Goal: Transaction & Acquisition: Book appointment/travel/reservation

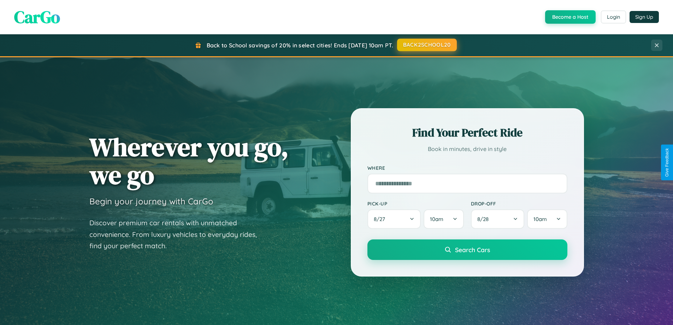
click at [426, 45] on button "BACK2SCHOOL20" at bounding box center [427, 45] width 60 height 13
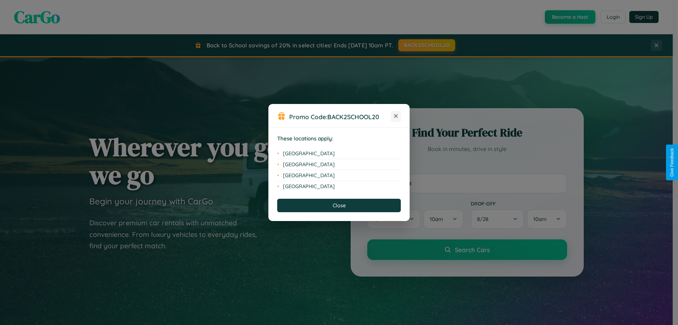
click at [396, 116] on icon at bounding box center [396, 116] width 4 height 4
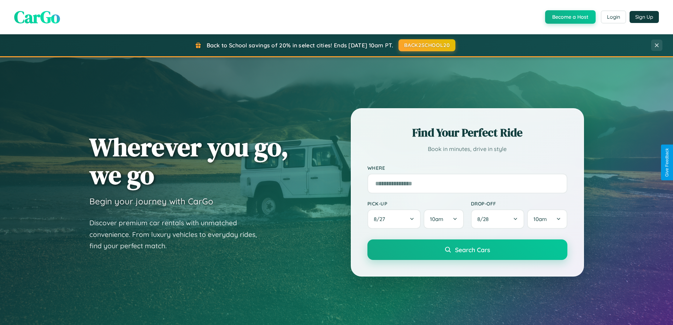
scroll to position [304, 0]
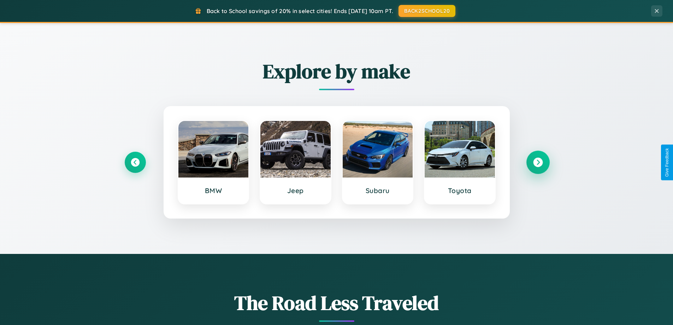
click at [538, 162] on icon at bounding box center [538, 163] width 10 height 10
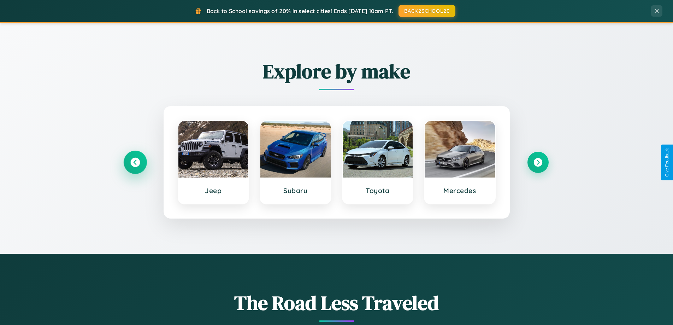
click at [135, 162] on icon at bounding box center [135, 163] width 10 height 10
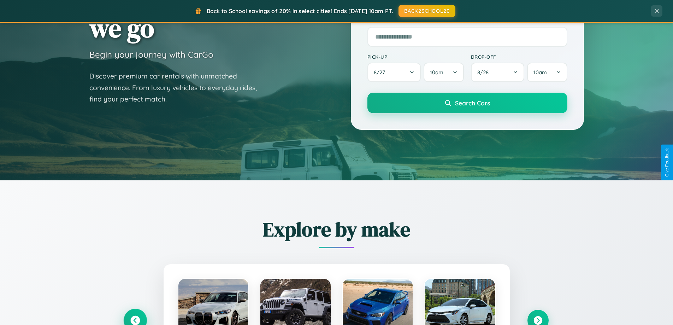
scroll to position [0, 0]
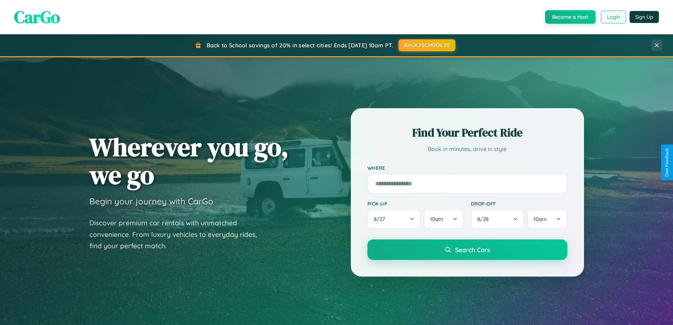
click at [613, 17] on button "Login" at bounding box center [613, 17] width 25 height 13
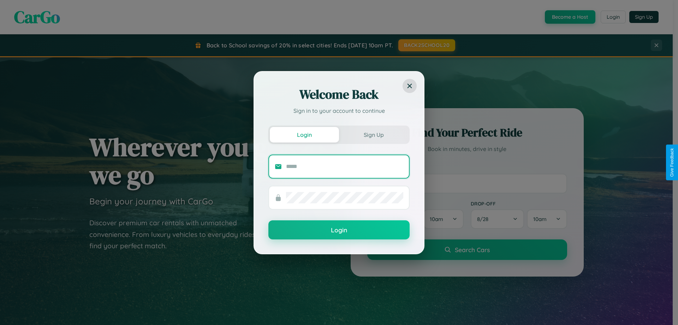
click at [345, 166] on input "text" at bounding box center [344, 166] width 117 height 11
type input "**********"
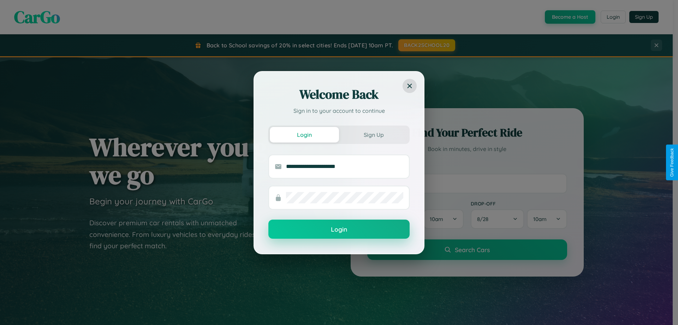
click at [339, 229] on button "Login" at bounding box center [338, 228] width 141 height 19
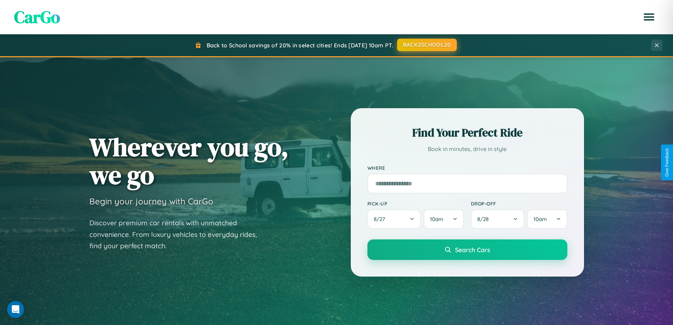
click at [426, 45] on button "BACK2SCHOOL20" at bounding box center [427, 45] width 60 height 13
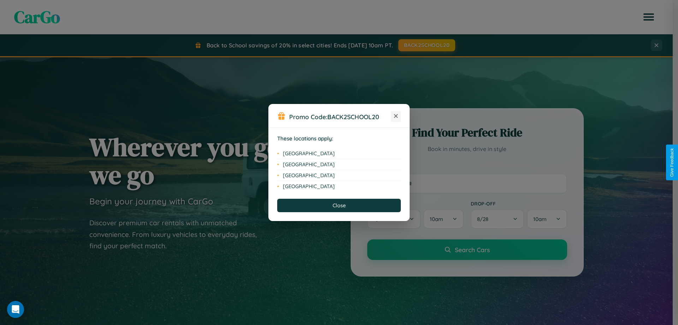
click at [396, 116] on icon at bounding box center [396, 116] width 4 height 4
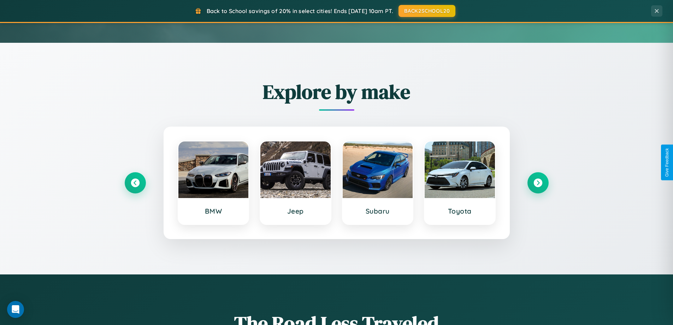
scroll to position [304, 0]
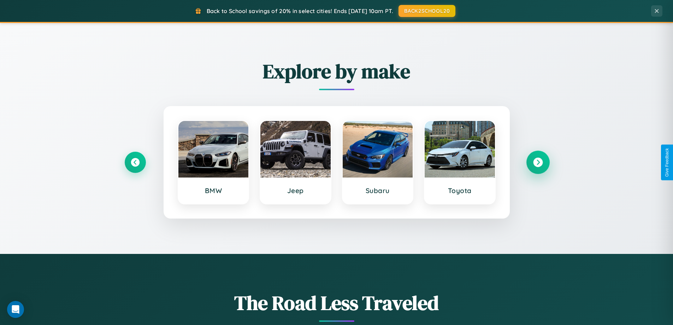
click at [538, 162] on icon at bounding box center [538, 163] width 10 height 10
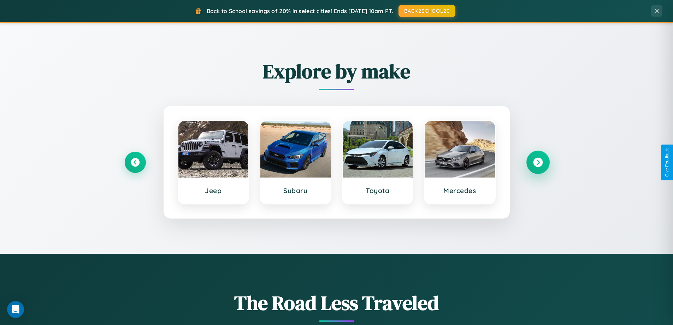
click at [538, 162] on icon at bounding box center [538, 163] width 10 height 10
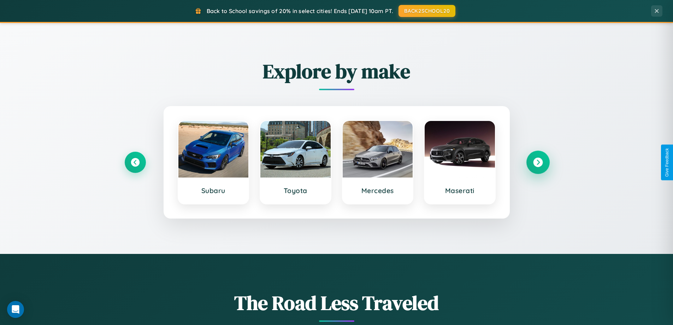
click at [538, 162] on icon at bounding box center [538, 163] width 10 height 10
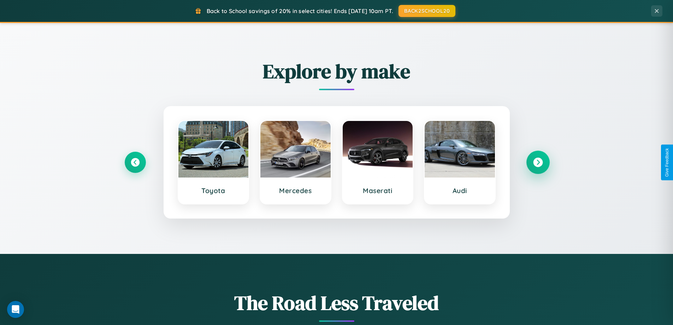
click at [538, 162] on icon at bounding box center [538, 163] width 10 height 10
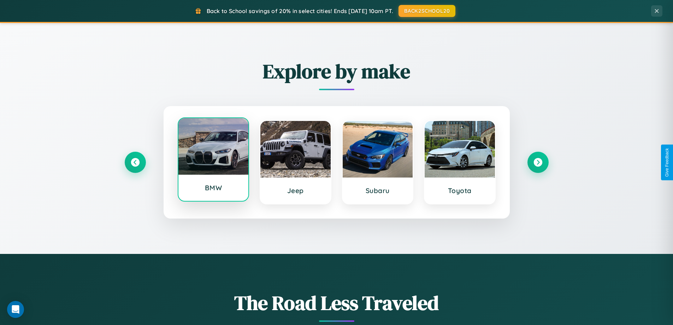
click at [213, 161] on div at bounding box center [213, 146] width 70 height 57
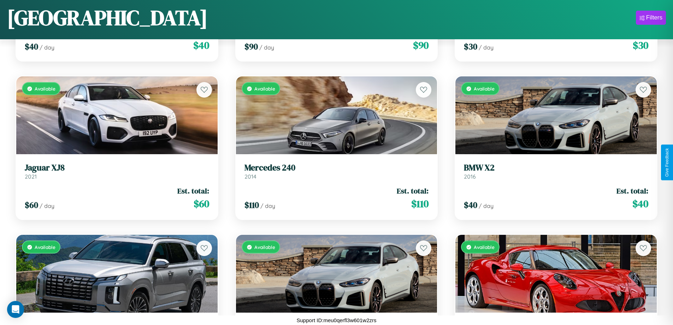
scroll to position [4054, 0]
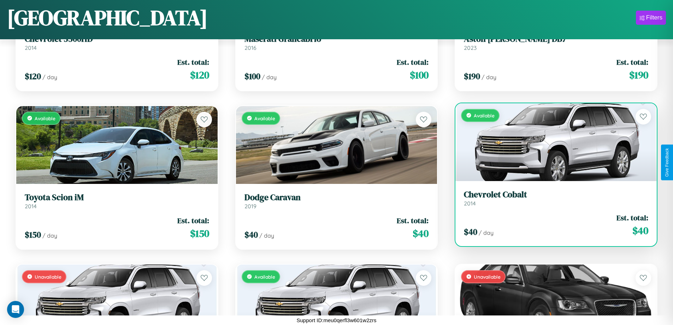
click at [551, 201] on link "Chevrolet Cobalt 2014" at bounding box center [556, 197] width 184 height 17
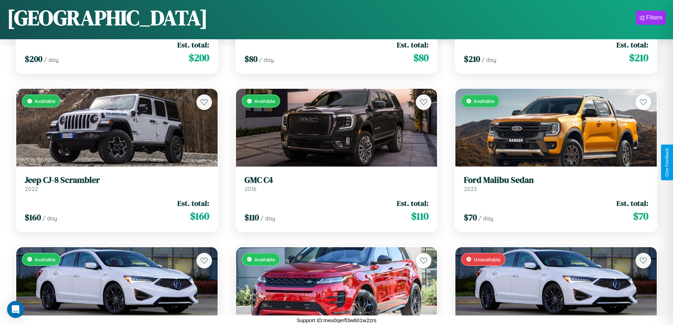
scroll to position [4844, 0]
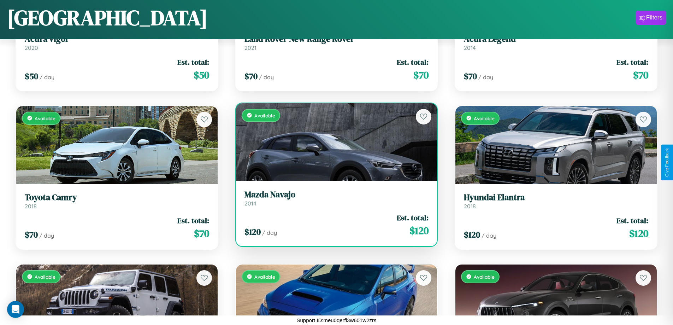
click at [333, 225] on div "$ 120 / day Est. total: $ 120" at bounding box center [336, 224] width 184 height 25
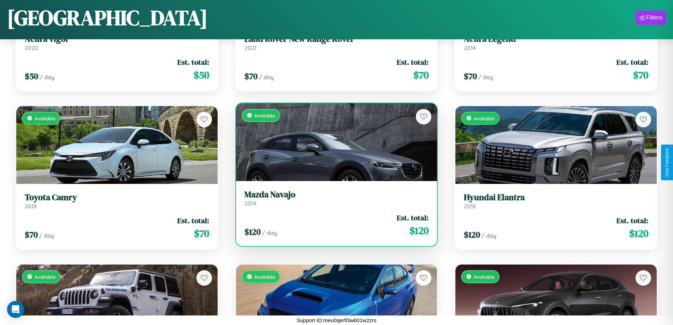
click at [333, 225] on div "$ 120 / day Est. total: $ 120" at bounding box center [336, 224] width 184 height 25
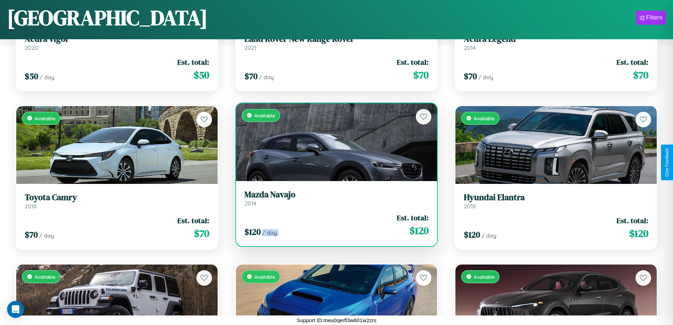
click at [333, 225] on div "$ 120 / day Est. total: $ 120" at bounding box center [336, 224] width 184 height 25
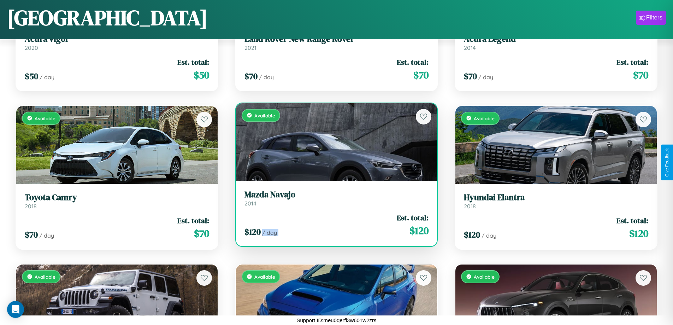
click at [333, 225] on div "$ 120 / day Est. total: $ 120" at bounding box center [336, 224] width 184 height 25
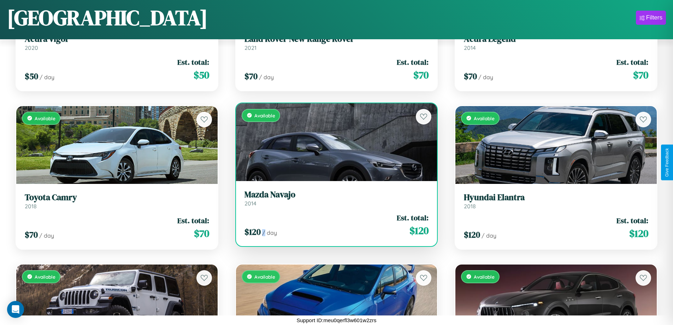
click at [333, 225] on div "$ 120 / day Est. total: $ 120" at bounding box center [336, 224] width 184 height 25
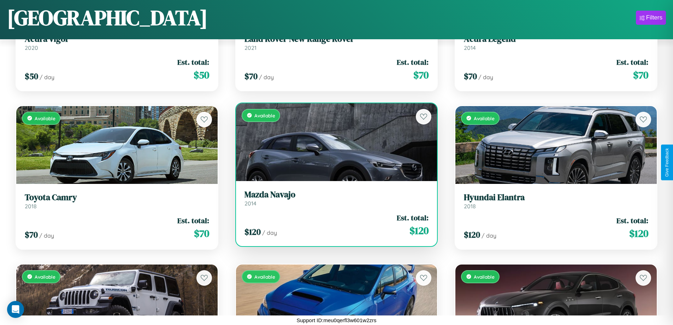
click at [333, 198] on h3 "Mazda Navajo" at bounding box center [336, 194] width 184 height 10
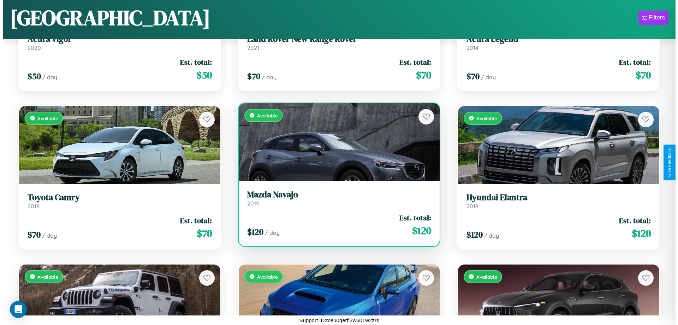
scroll to position [0, 0]
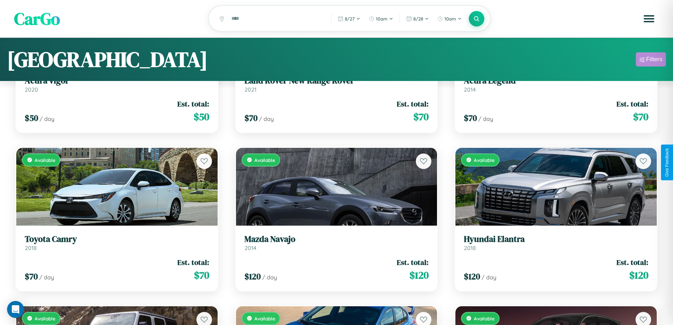
click at [651, 60] on div "Filters" at bounding box center [654, 59] width 16 height 7
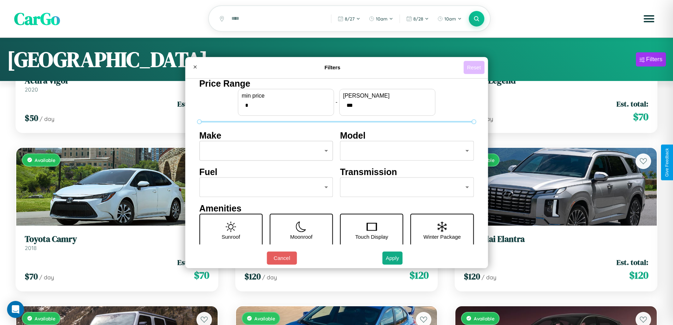
click at [475, 67] on button "Reset" at bounding box center [473, 67] width 21 height 13
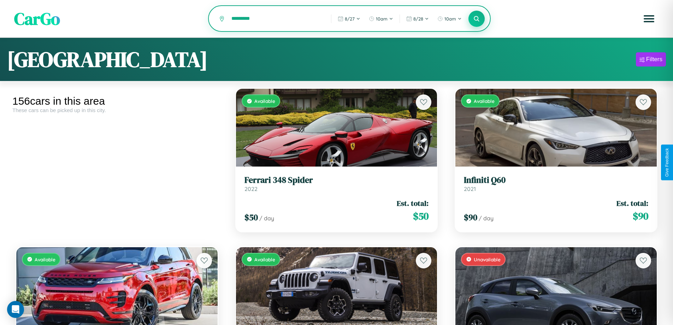
type input "*********"
click at [476, 19] on icon at bounding box center [476, 18] width 7 height 7
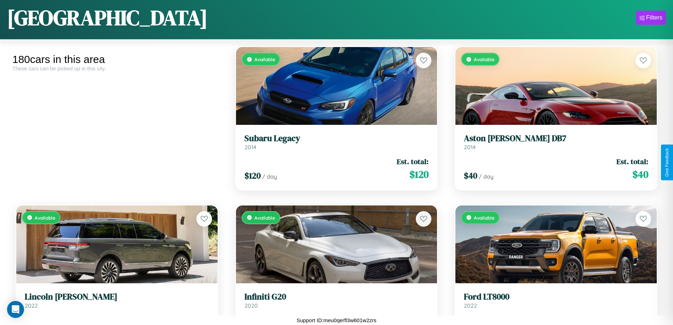
scroll to position [8957, 0]
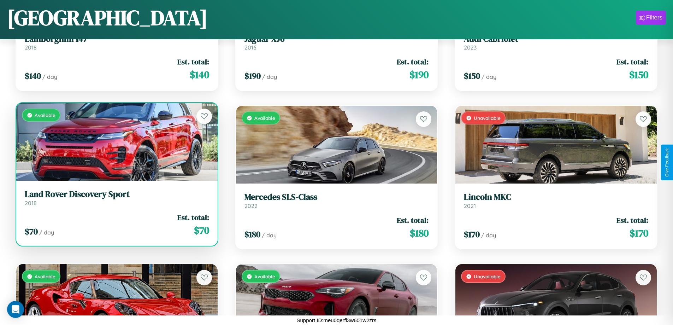
click at [116, 197] on h3 "Land Rover Discovery Sport" at bounding box center [117, 194] width 184 height 10
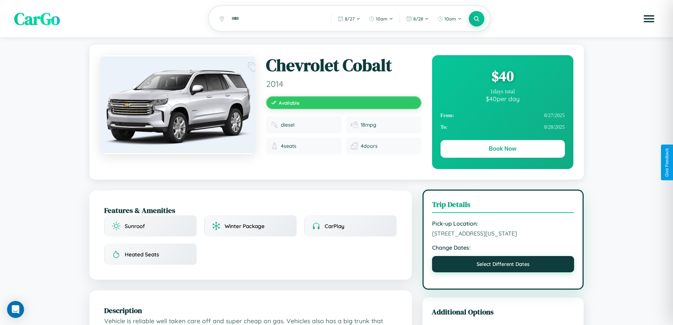
click at [503, 272] on button "Select Different Dates" at bounding box center [503, 264] width 142 height 16
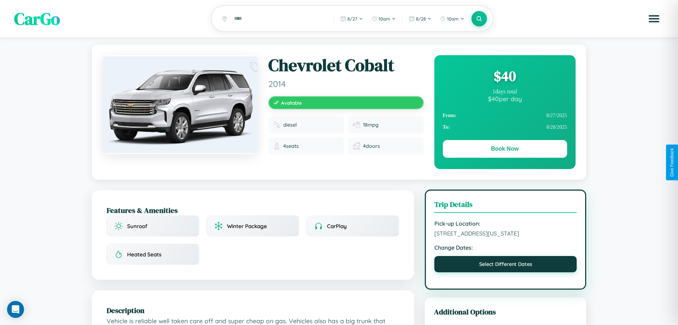
select select "*"
select select "****"
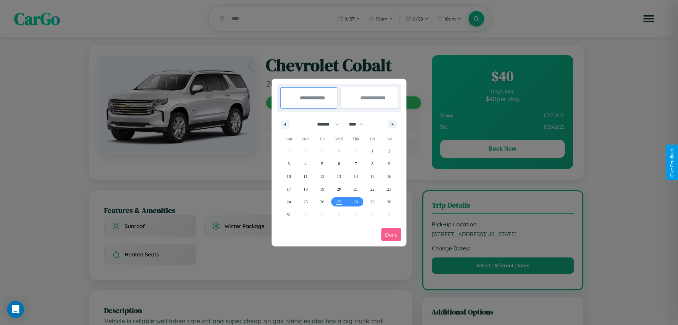
drag, startPoint x: 325, startPoint y: 124, endPoint x: 339, endPoint y: 142, distance: 22.6
click at [325, 124] on select "******* ******** ***** ***** *** **** **** ****** ********* ******* ******** **…" at bounding box center [327, 124] width 30 height 12
click at [356, 201] on span "28" at bounding box center [356, 201] width 4 height 13
type input "**********"
click at [392, 124] on icon "button" at bounding box center [394, 124] width 4 height 3
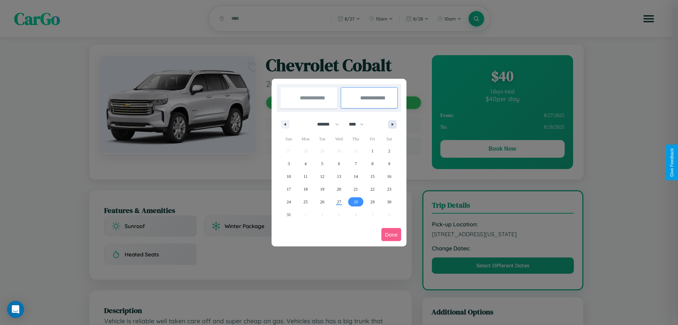
select select "*"
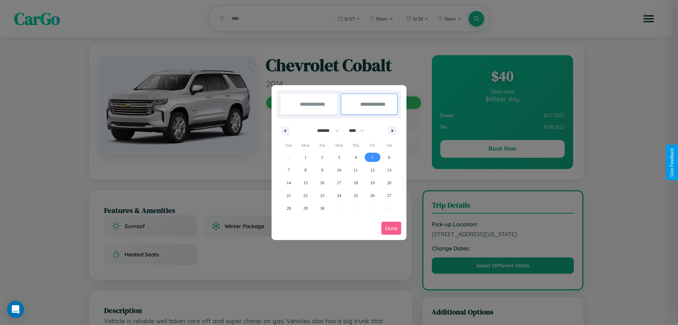
click at [372, 157] on span "5" at bounding box center [373, 157] width 2 height 13
type input "**********"
select select "*"
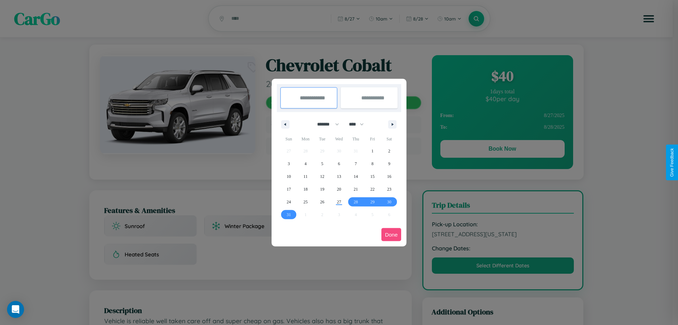
click at [391, 234] on button "Done" at bounding box center [391, 234] width 20 height 13
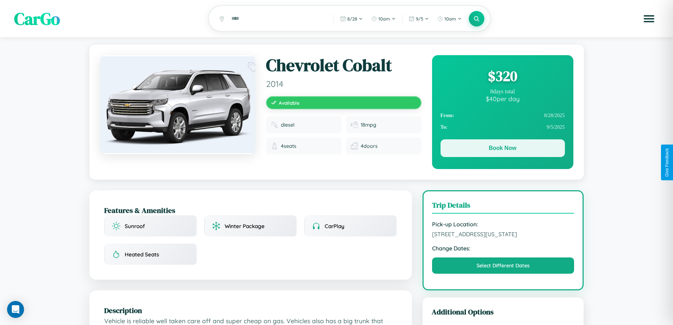
click at [502, 149] on button "Book Now" at bounding box center [502, 148] width 124 height 18
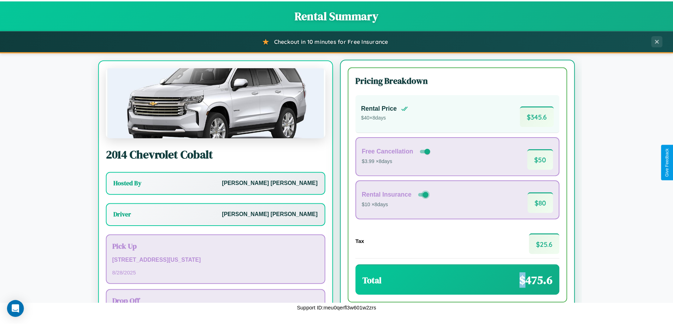
scroll to position [33, 0]
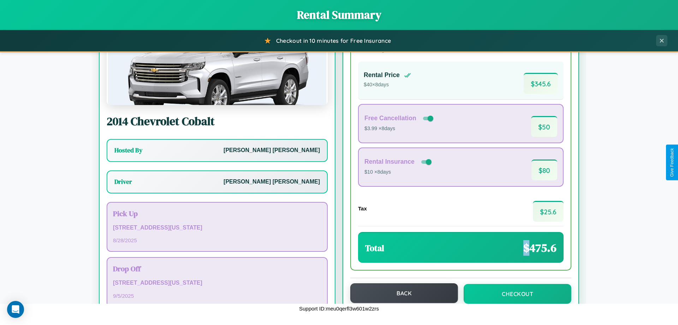
click at [401, 293] on button "Back" at bounding box center [404, 293] width 108 height 20
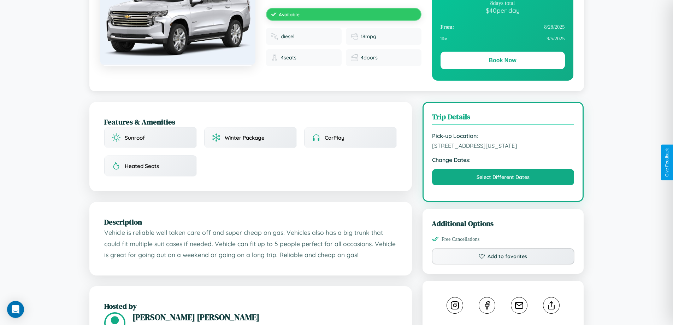
scroll to position [239, 0]
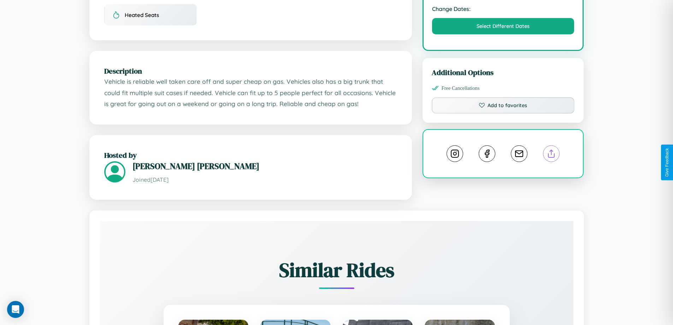
click at [551, 155] on line at bounding box center [551, 152] width 0 height 5
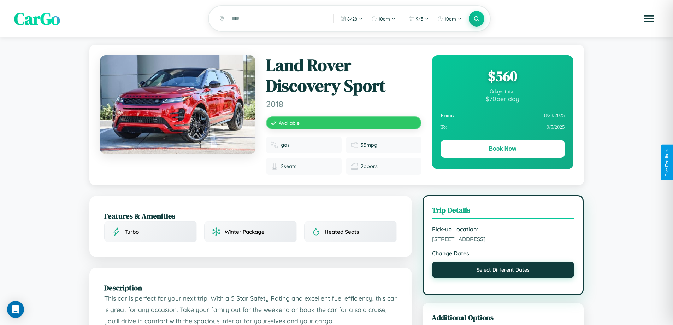
click at [503, 278] on button "Select Different Dates" at bounding box center [503, 269] width 142 height 16
select select "*"
select select "****"
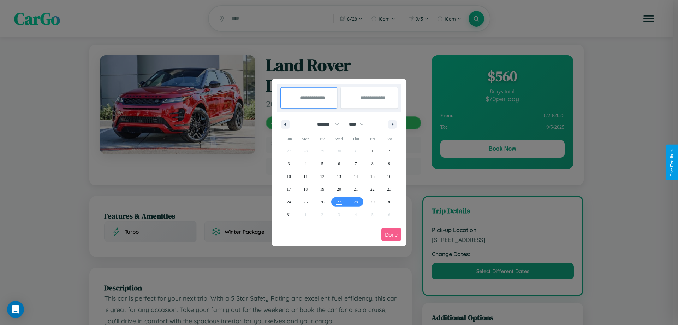
click at [325, 124] on select "******* ******** ***** ***** *** **** **** ****** ********* ******* ******** **…" at bounding box center [327, 124] width 30 height 12
select select "**"
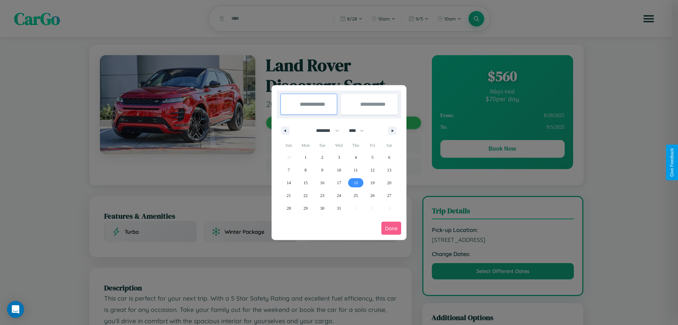
click at [356, 182] on span "18" at bounding box center [356, 182] width 4 height 13
type input "**********"
click at [306, 195] on span "22" at bounding box center [305, 195] width 4 height 13
type input "**********"
click at [391, 228] on button "Done" at bounding box center [391, 227] width 20 height 13
